Goal: Use online tool/utility: Utilize a website feature to perform a specific function

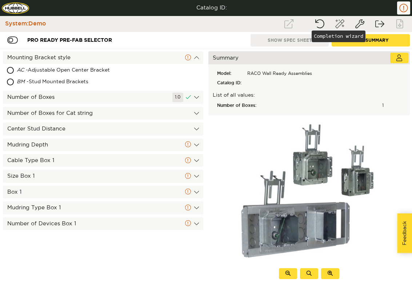
click at [338, 24] on button "Completion wizard" at bounding box center [340, 23] width 18 height 13
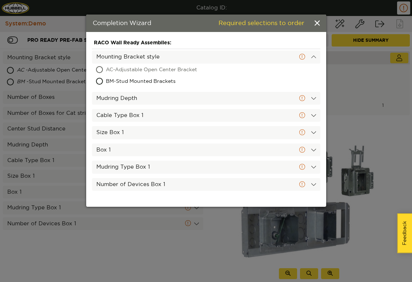
click at [119, 72] on span "AC - Adjustable Open Center Bracket" at bounding box center [180, 70] width 148 height 12
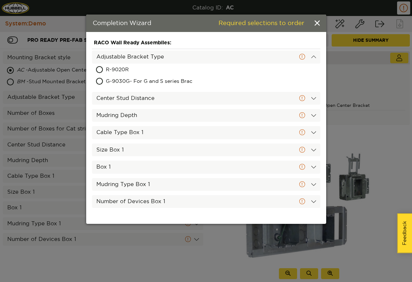
click at [119, 72] on span "R - 9020R" at bounding box center [163, 70] width 114 height 12
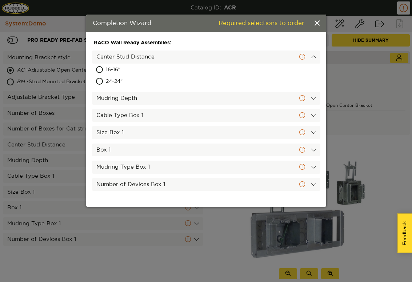
click at [119, 72] on span "16 - 16"" at bounding box center [161, 70] width 110 height 12
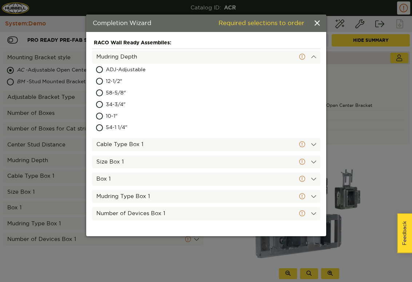
click at [119, 72] on span "ADJ - Adjustable" at bounding box center [167, 70] width 122 height 12
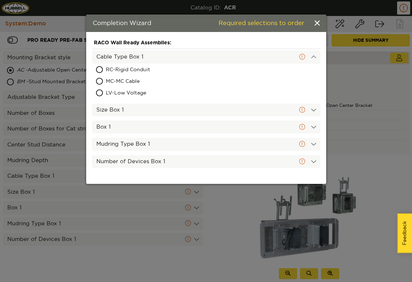
click at [119, 72] on span "RC - Rigid Conduit" at bounding box center [168, 70] width 124 height 12
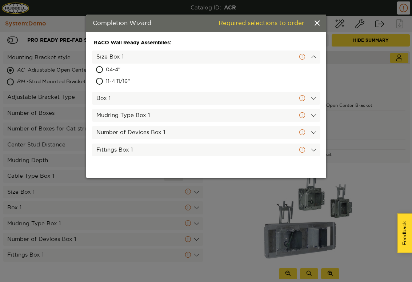
click at [119, 72] on span "04 - 4"" at bounding box center [161, 70] width 110 height 12
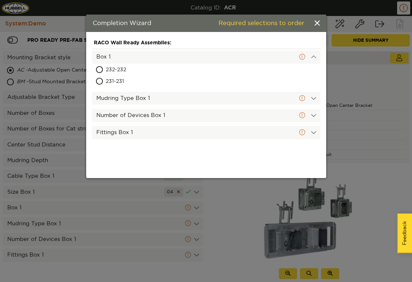
click at [119, 72] on span "232 - 232" at bounding box center [162, 70] width 112 height 12
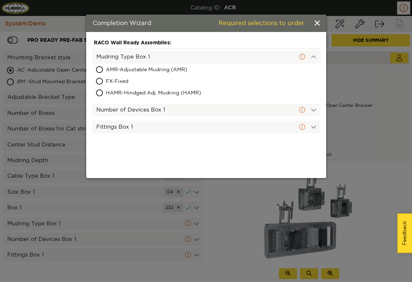
click at [119, 72] on span "AMR - Adjustable Mudring (AMR)" at bounding box center [177, 70] width 143 height 12
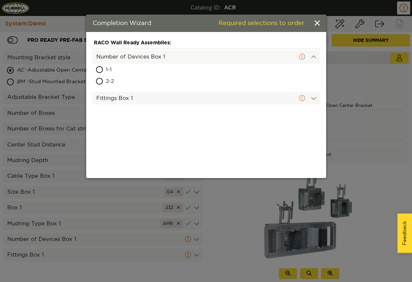
click at [119, 72] on span "1 - 1" at bounding box center [158, 70] width 105 height 12
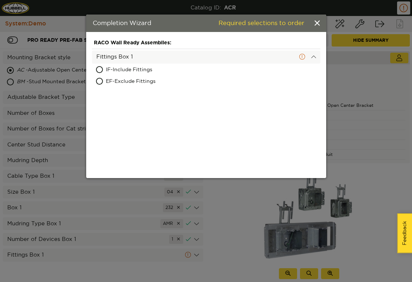
click at [119, 72] on span "IF - Include Fittings" at bounding box center [169, 70] width 126 height 12
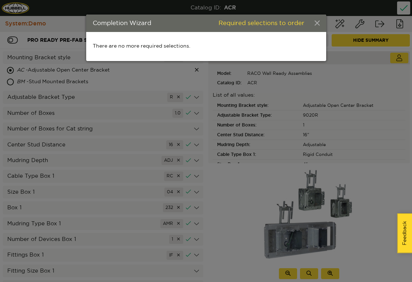
click at [318, 23] on span at bounding box center [317, 24] width 5 height 8
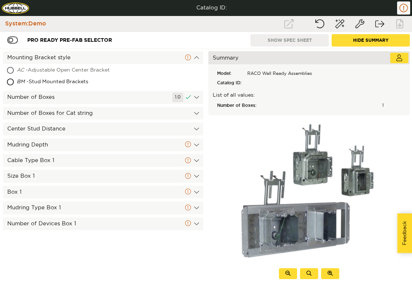
click at [41, 70] on div "AC - Adjustable Open Center Bracket" at bounding box center [84, 71] width 135 height 12
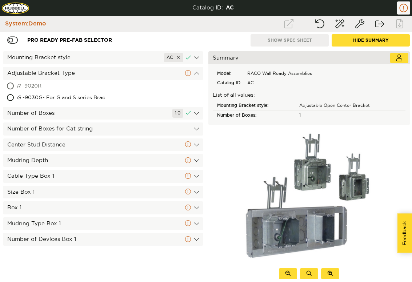
click at [41, 84] on div "R - 9020R" at bounding box center [67, 87] width 100 height 12
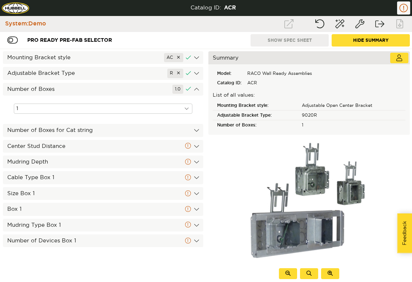
click at [64, 146] on div "Center Stud Distance" at bounding box center [103, 146] width 201 height 13
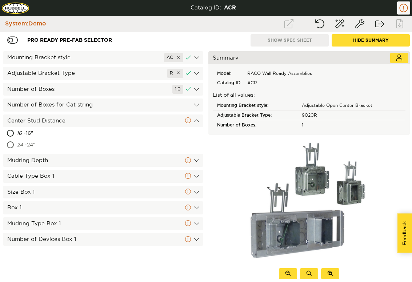
click at [40, 143] on div "24 - 24"" at bounding box center [66, 146] width 98 height 12
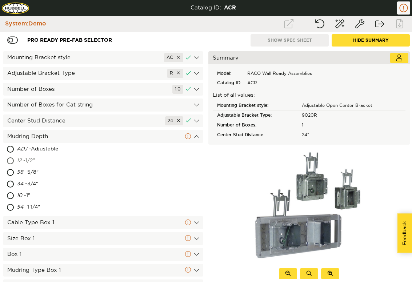
click at [34, 160] on div "12 - 1/2"" at bounding box center [65, 161] width 97 height 12
